Goal: Find specific page/section: Find specific page/section

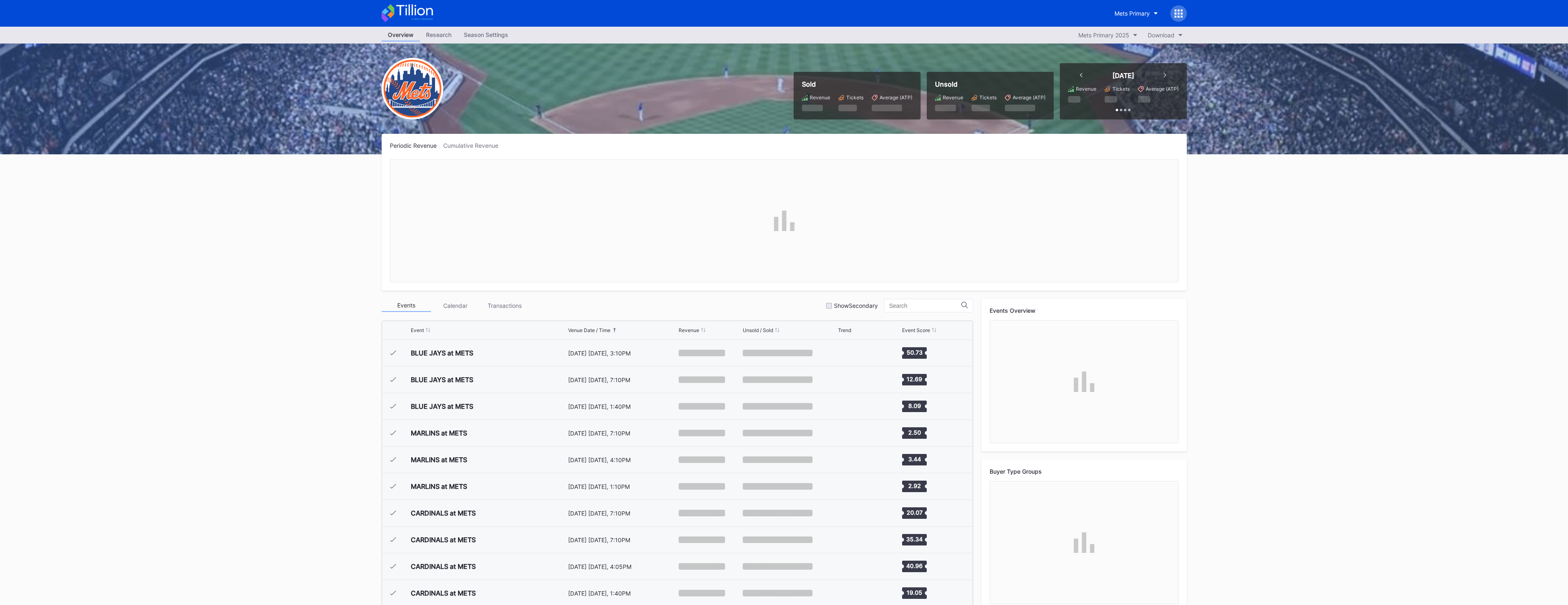
scroll to position [2055, 0]
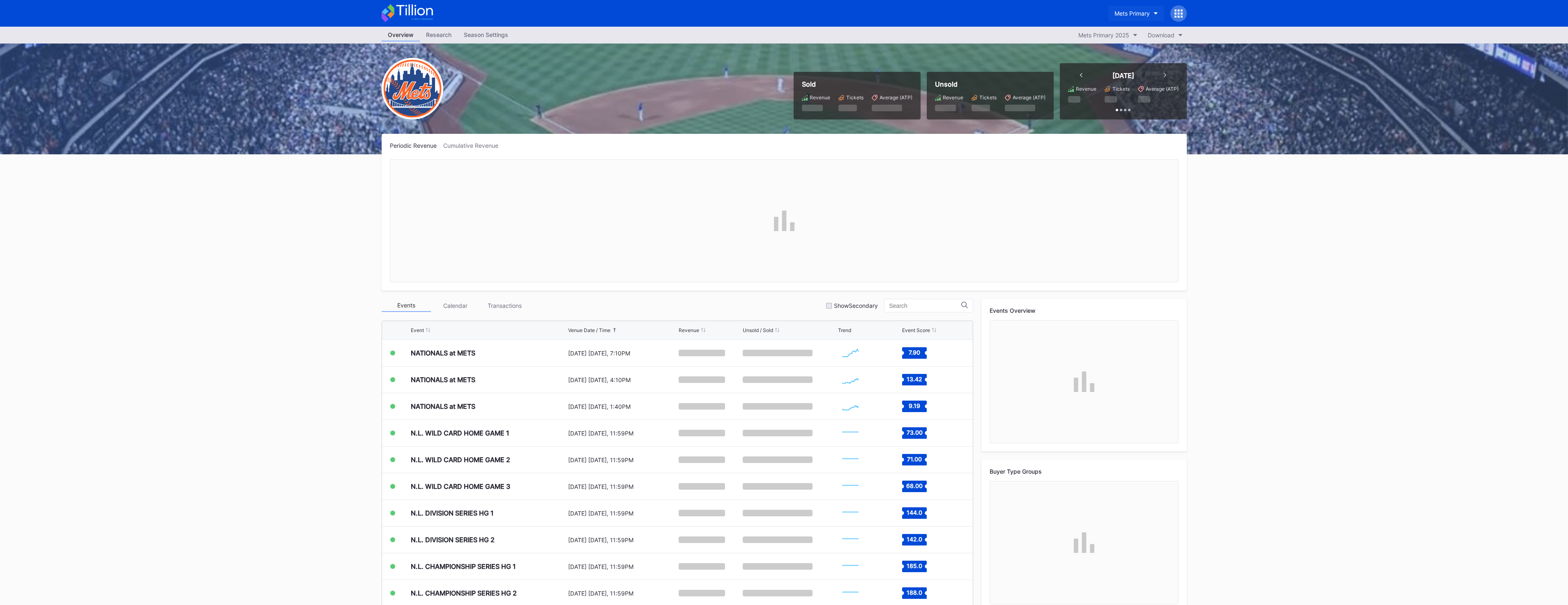
click at [1140, 20] on button "Mets Primary" at bounding box center [1136, 13] width 56 height 15
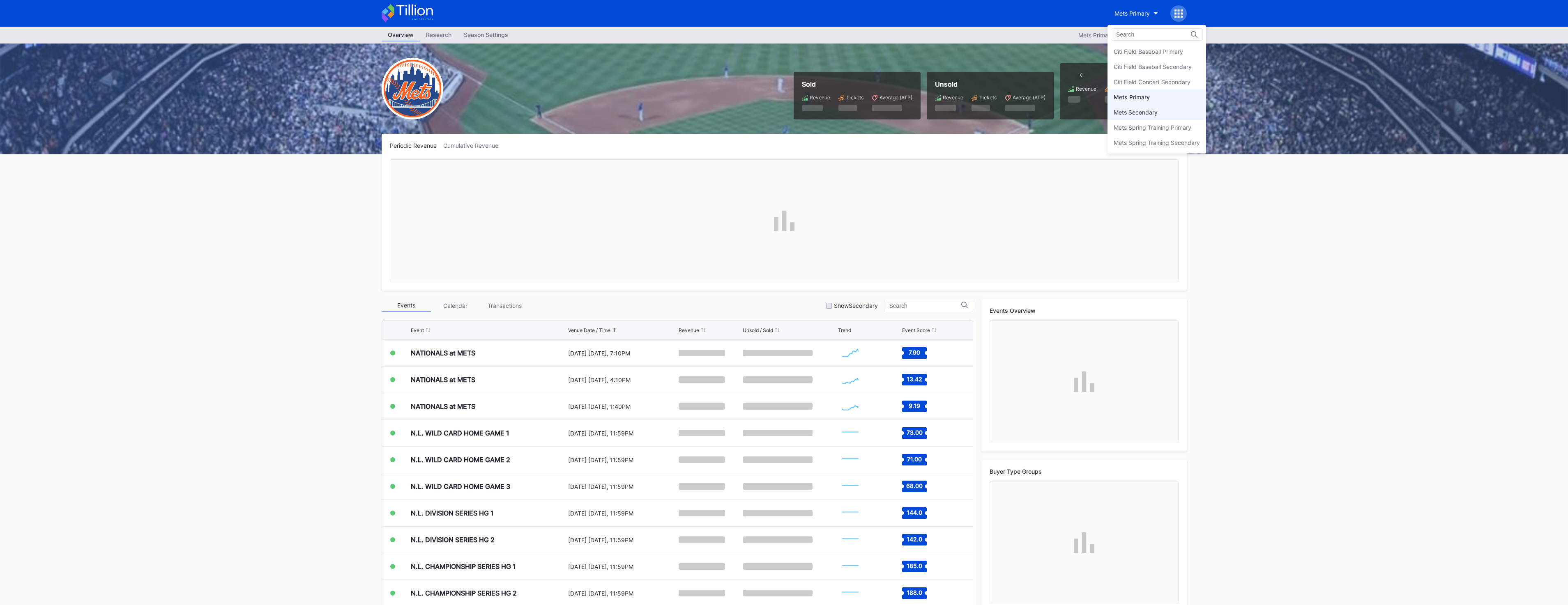
click at [1154, 111] on div "Mets Secondary" at bounding box center [1135, 113] width 44 height 7
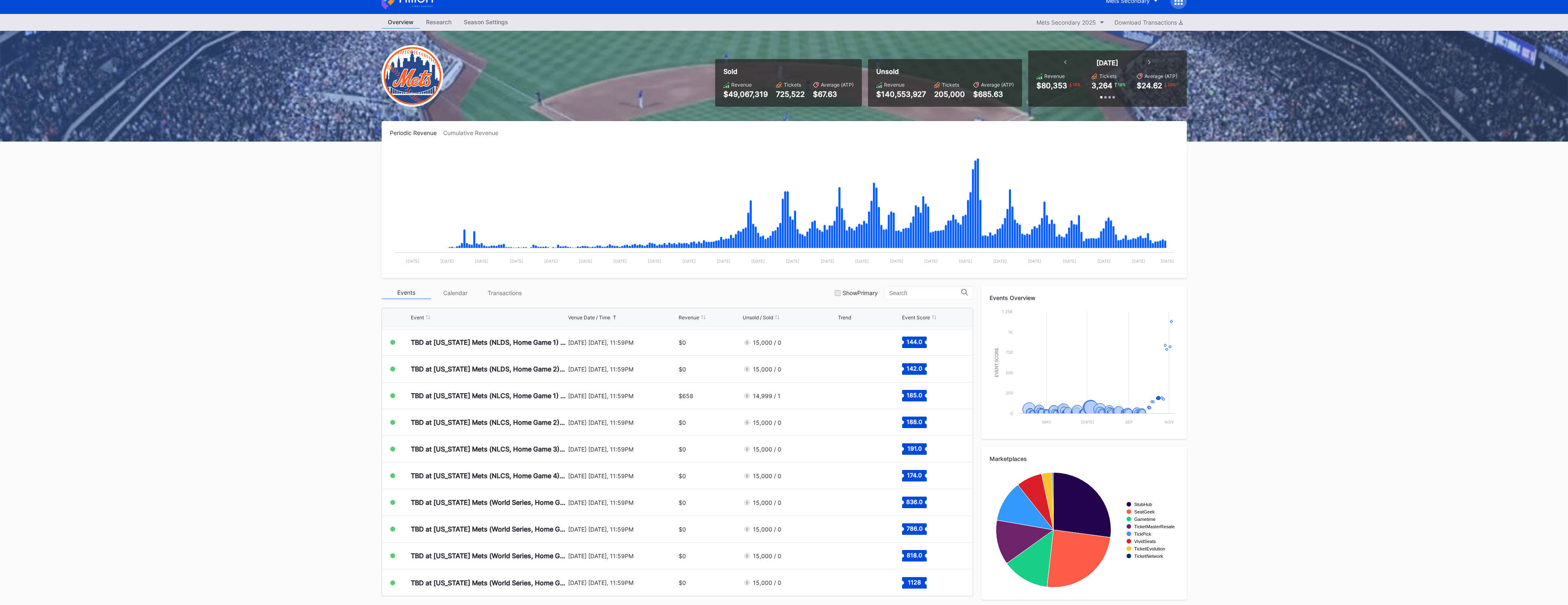
scroll to position [2055, 0]
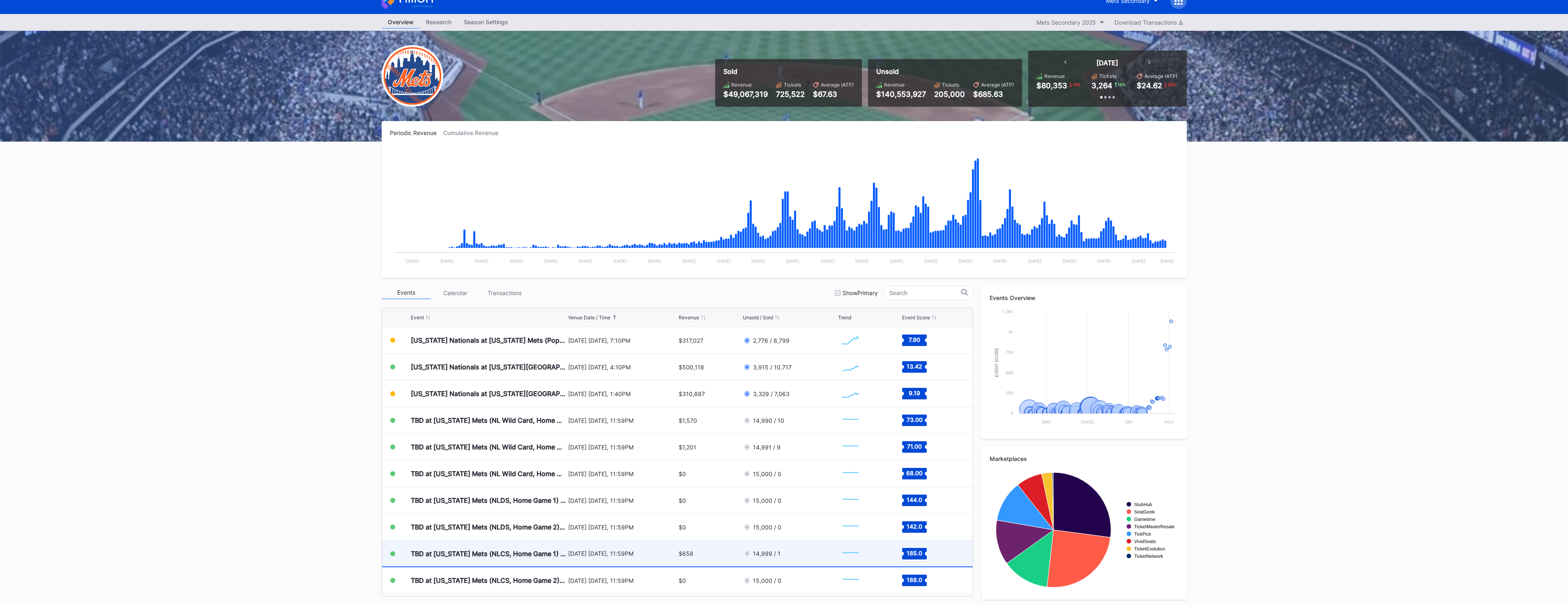
click at [789, 552] on div "14,999 / 1" at bounding box center [789, 554] width 93 height 26
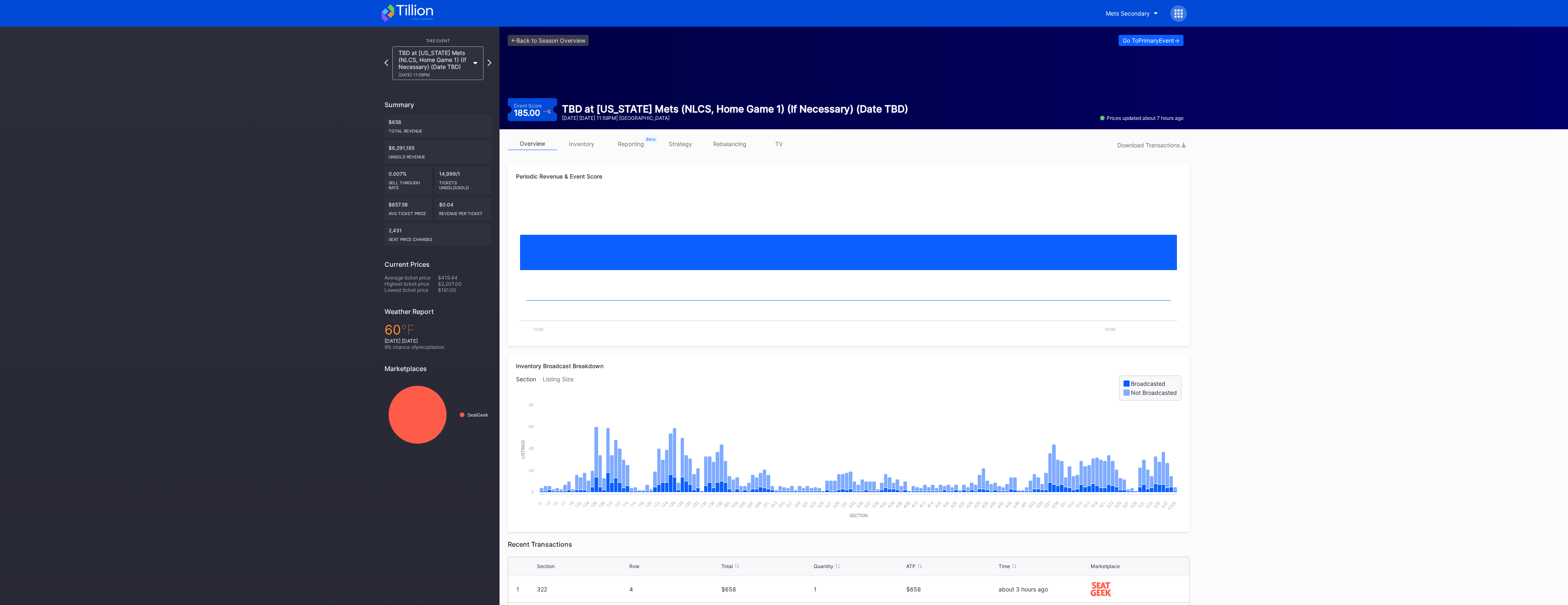
click at [405, 5] on icon at bounding box center [414, 10] width 37 height 11
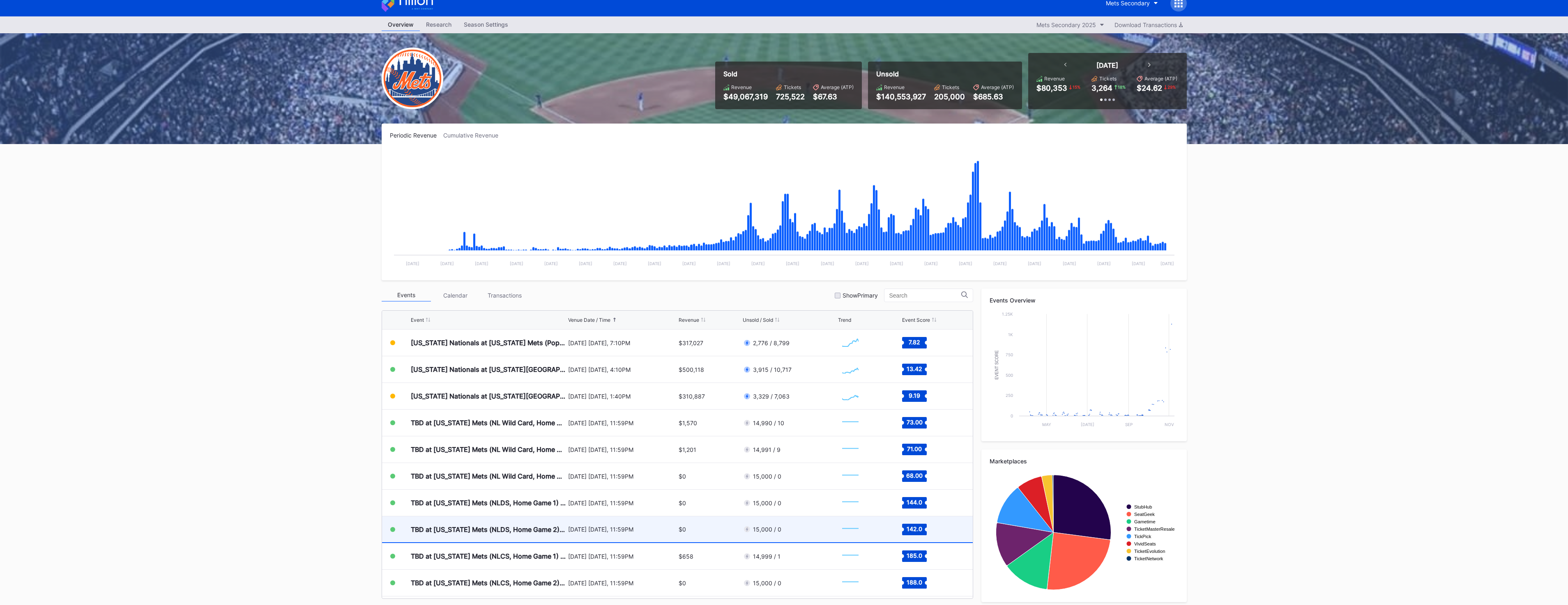
scroll to position [2213, 0]
